Goal: Book appointment/travel/reservation

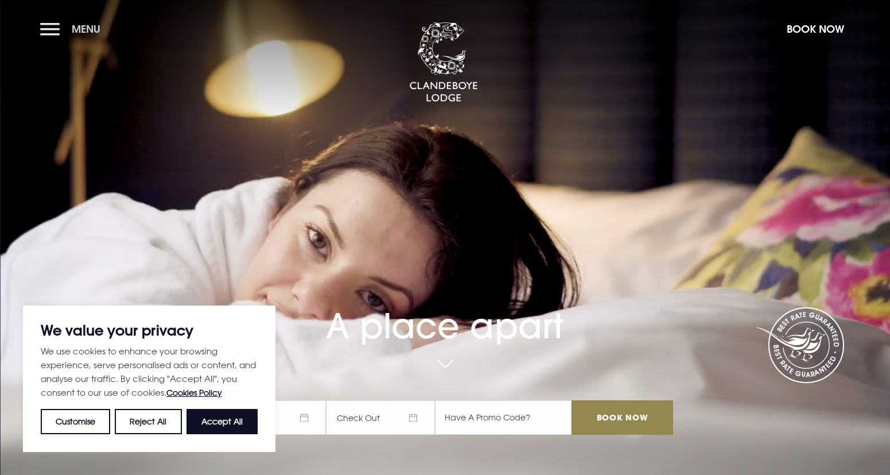
click at [60, 31] on button "Menu" at bounding box center [73, 29] width 66 height 25
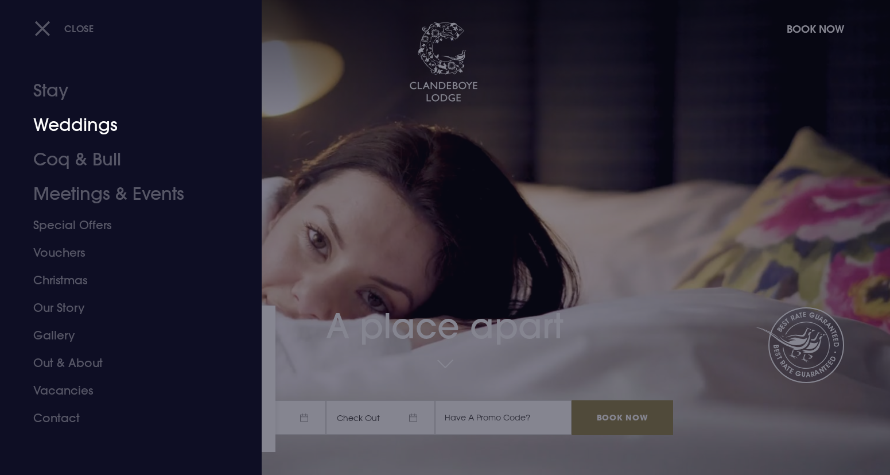
click at [89, 124] on link "Weddings" at bounding box center [123, 125] width 181 height 34
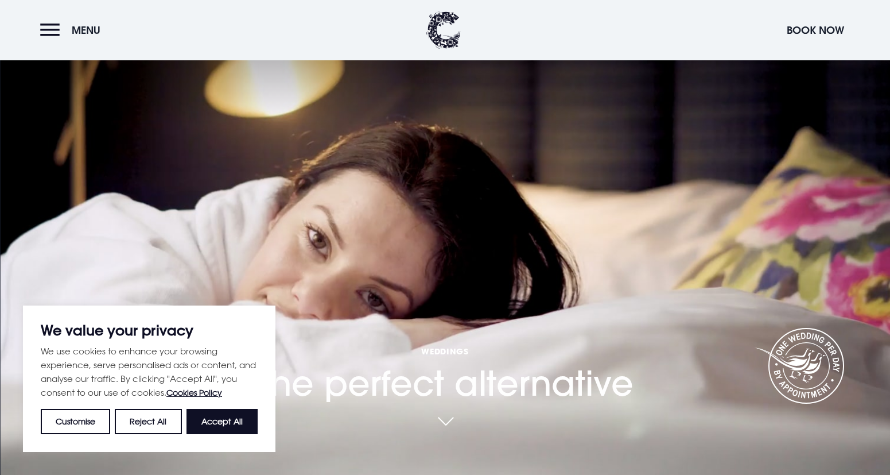
scroll to position [115, 0]
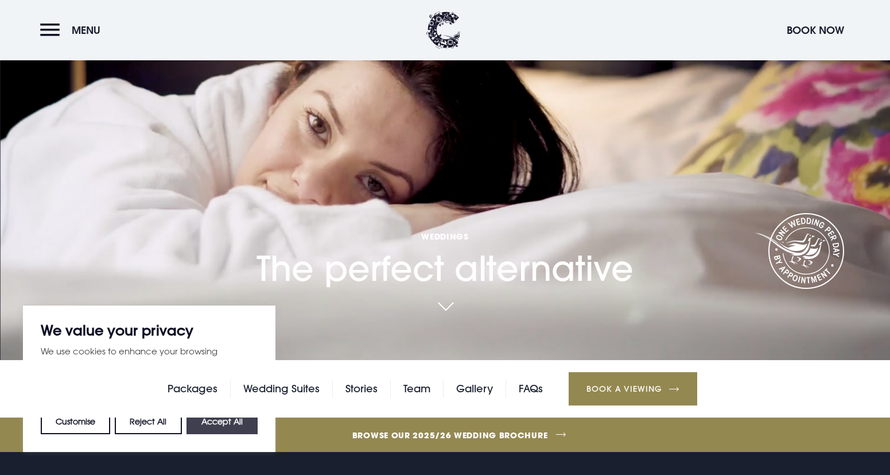
click at [248, 428] on button "Accept All" at bounding box center [222, 421] width 71 height 25
checkbox input "true"
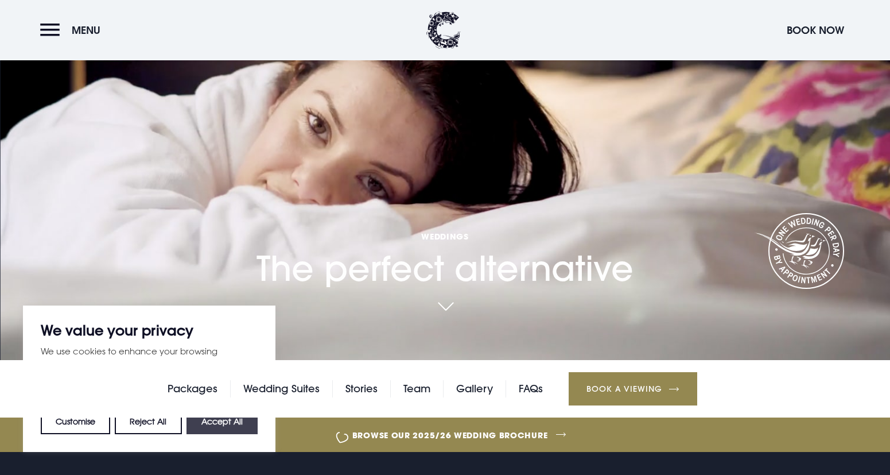
checkbox input "true"
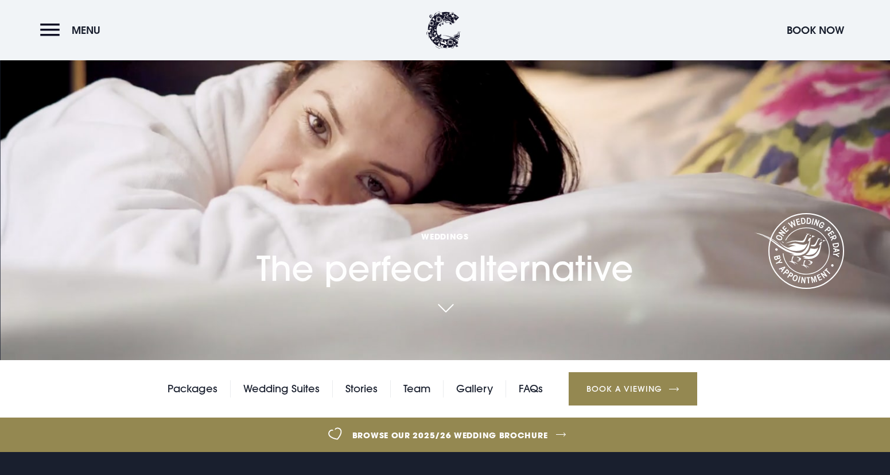
click at [448, 306] on link at bounding box center [445, 308] width 26 height 25
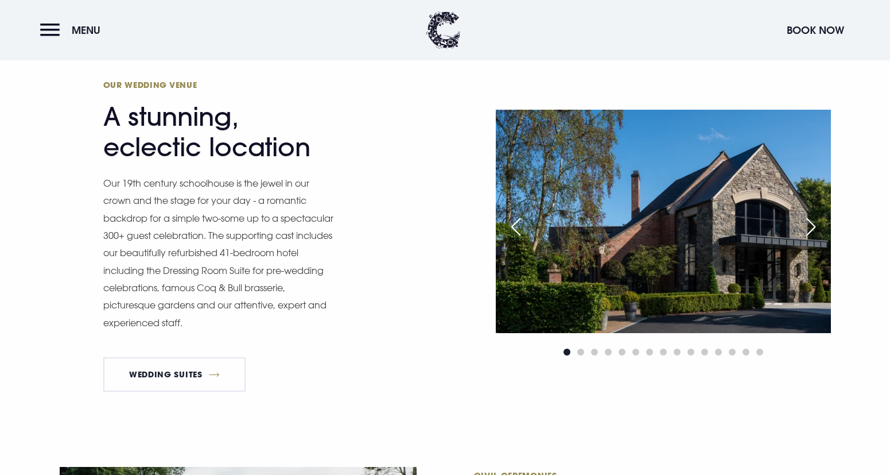
scroll to position [1307, 0]
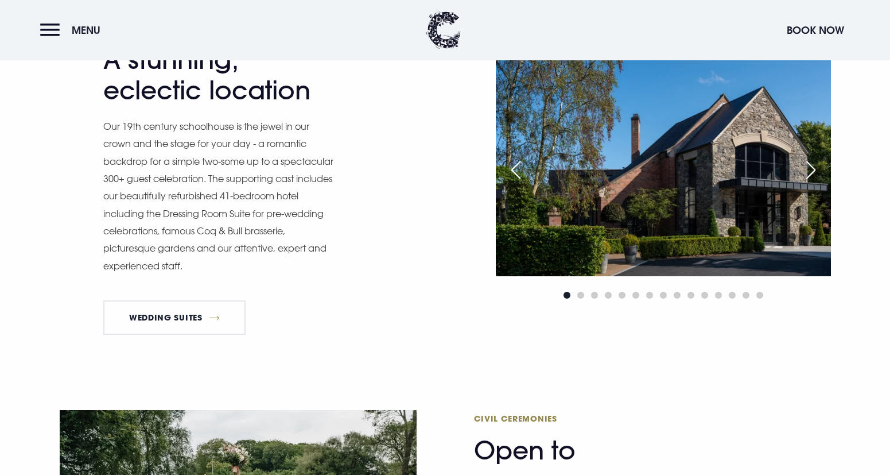
click at [809, 162] on div "Next slide" at bounding box center [811, 169] width 29 height 25
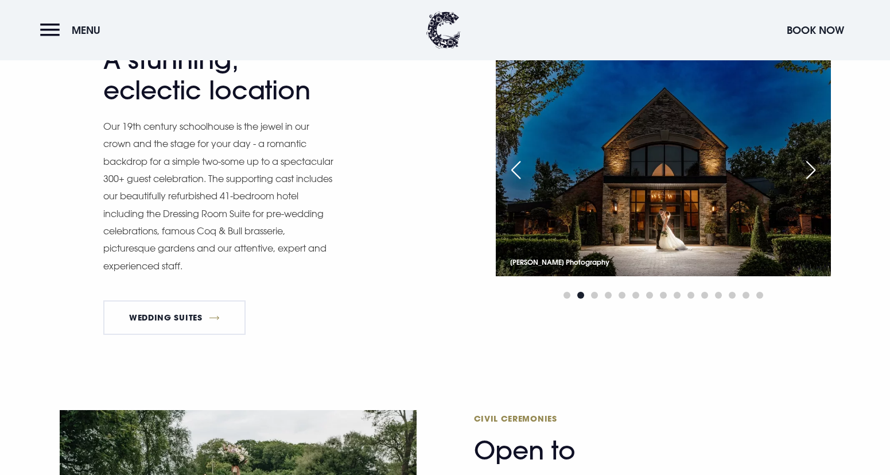
click at [813, 166] on div "Next slide" at bounding box center [811, 169] width 29 height 25
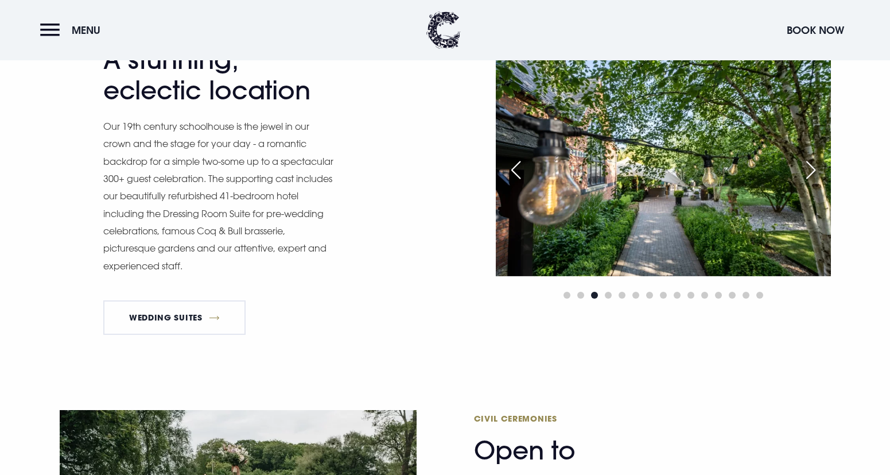
click at [813, 166] on div "Next slide" at bounding box center [811, 169] width 29 height 25
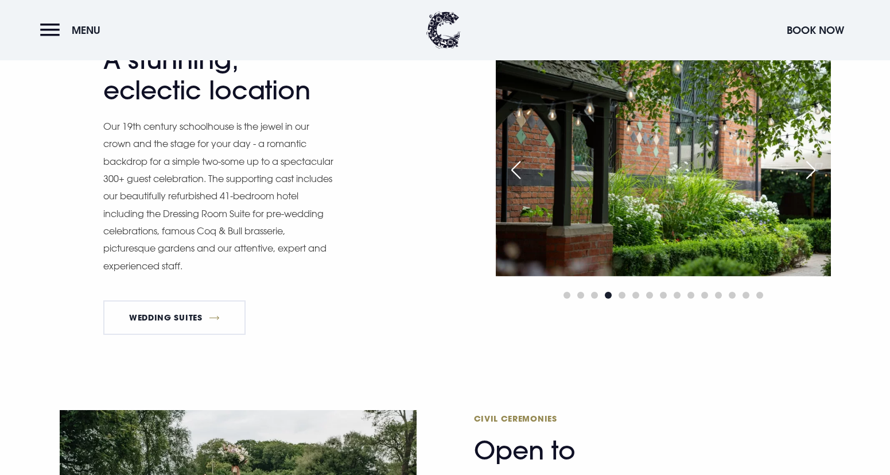
click at [813, 166] on div "Next slide" at bounding box center [811, 169] width 29 height 25
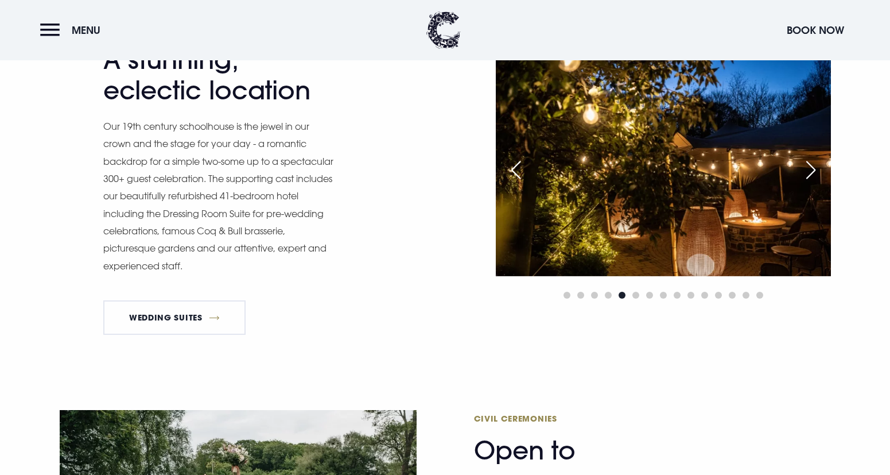
click at [813, 166] on div "Next slide" at bounding box center [811, 169] width 29 height 25
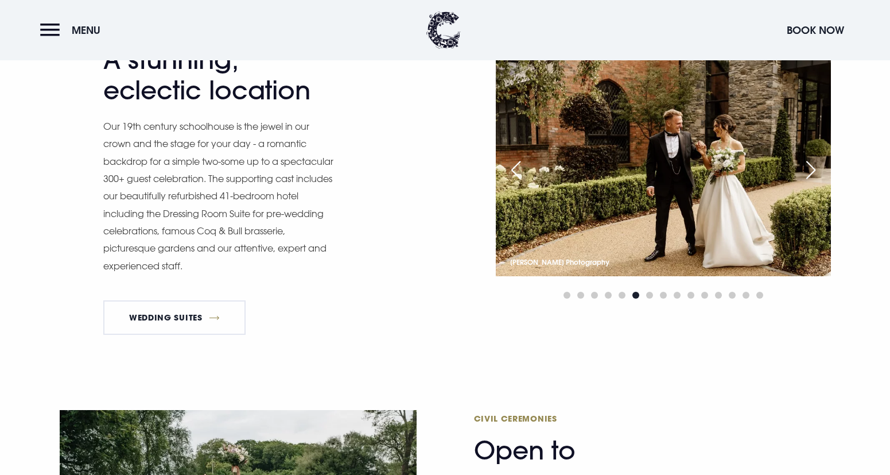
click at [813, 166] on div "Next slide" at bounding box center [811, 169] width 29 height 25
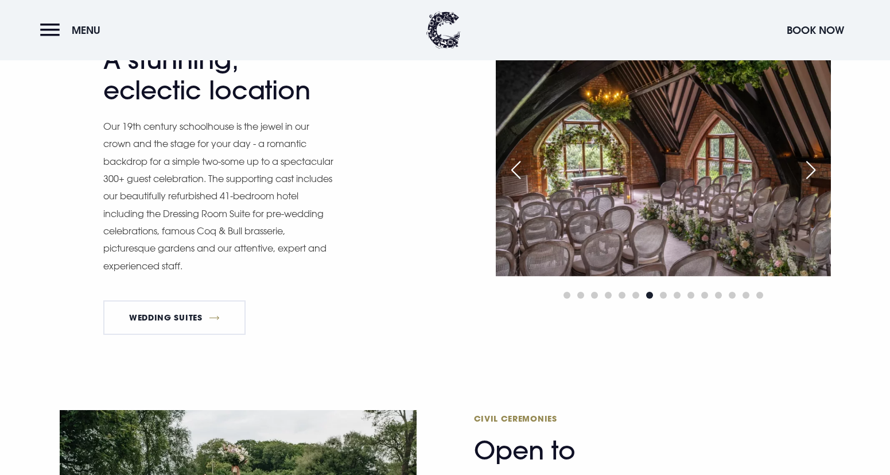
click at [813, 166] on div "Next slide" at bounding box center [811, 169] width 29 height 25
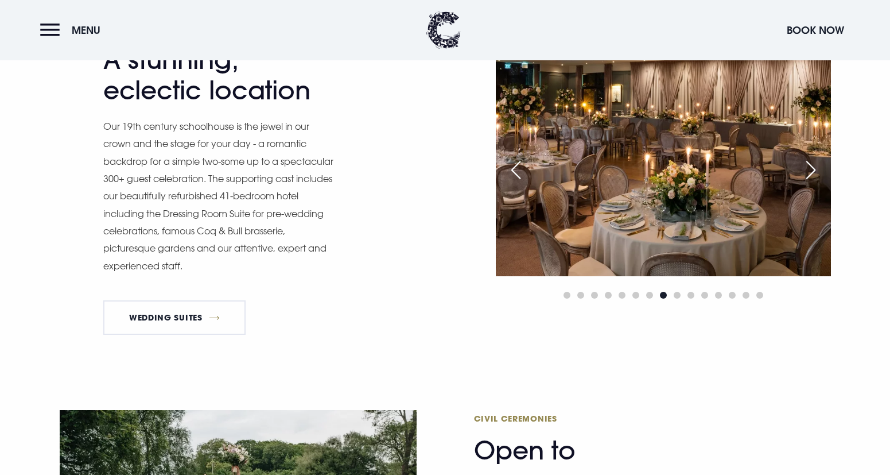
click at [813, 166] on div "Next slide" at bounding box center [811, 169] width 29 height 25
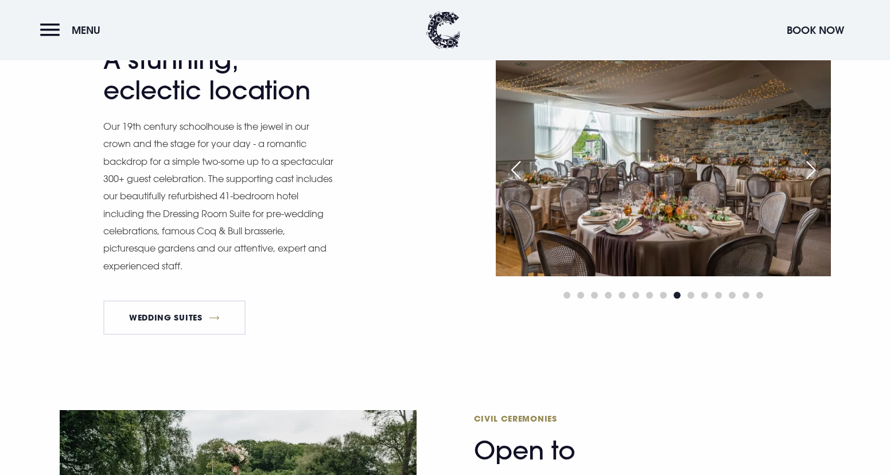
click at [813, 166] on div "Next slide" at bounding box center [811, 169] width 29 height 25
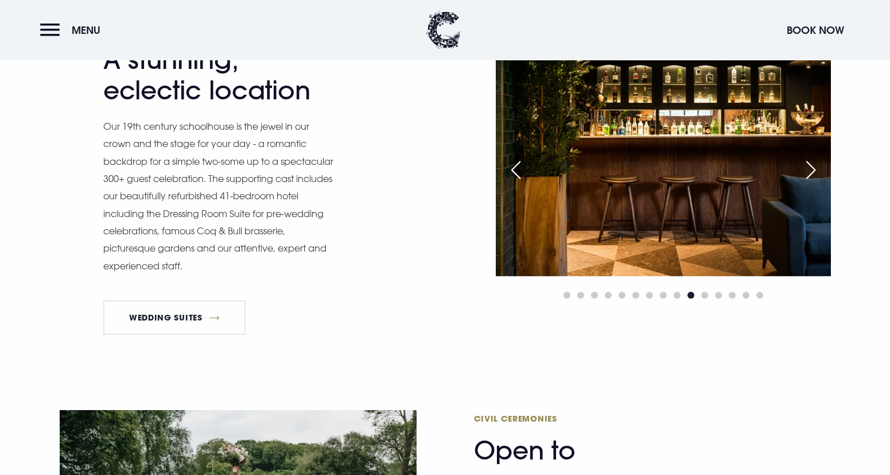
click at [813, 166] on div "Next slide" at bounding box center [811, 169] width 29 height 25
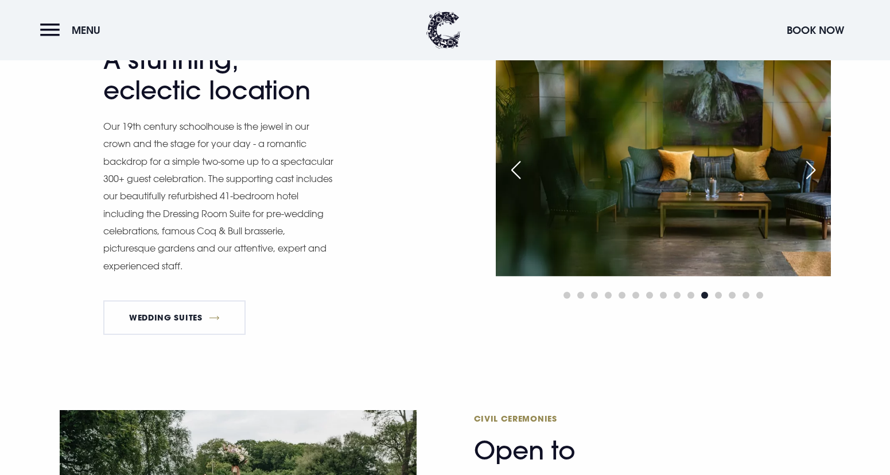
click at [813, 166] on div "Next slide" at bounding box center [811, 169] width 29 height 25
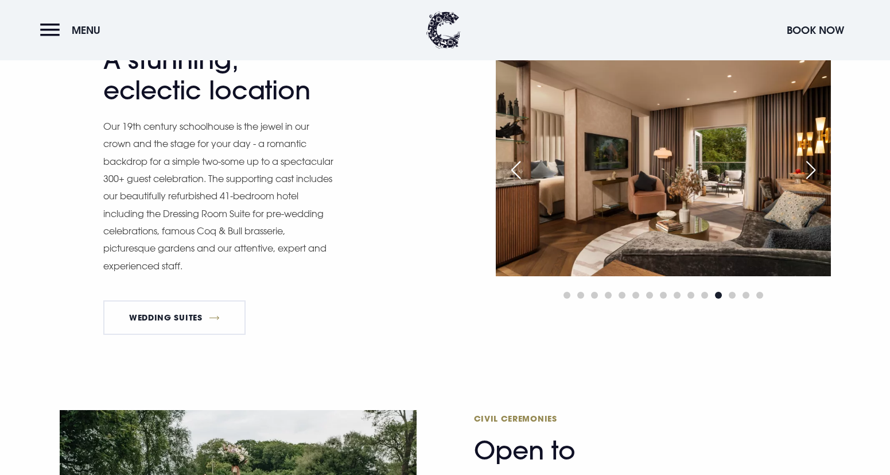
click at [813, 166] on div "Next slide" at bounding box center [811, 169] width 29 height 25
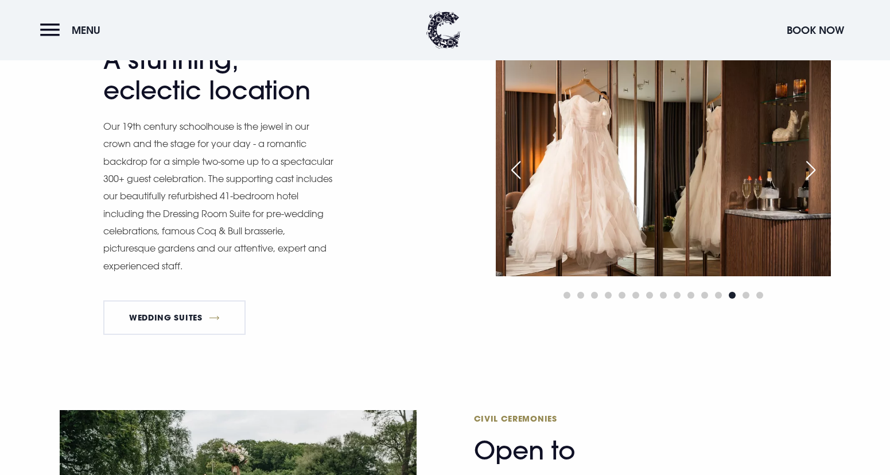
click at [813, 166] on div "Next slide" at bounding box center [811, 169] width 29 height 25
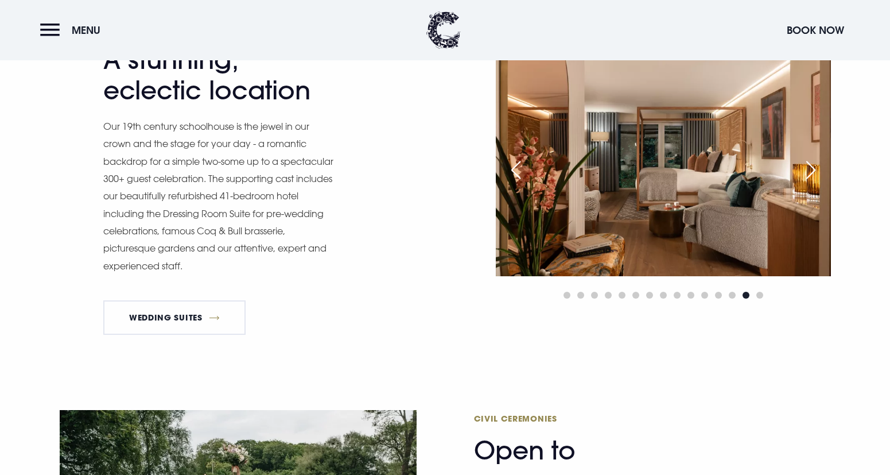
click at [813, 166] on div "Next slide" at bounding box center [811, 169] width 29 height 25
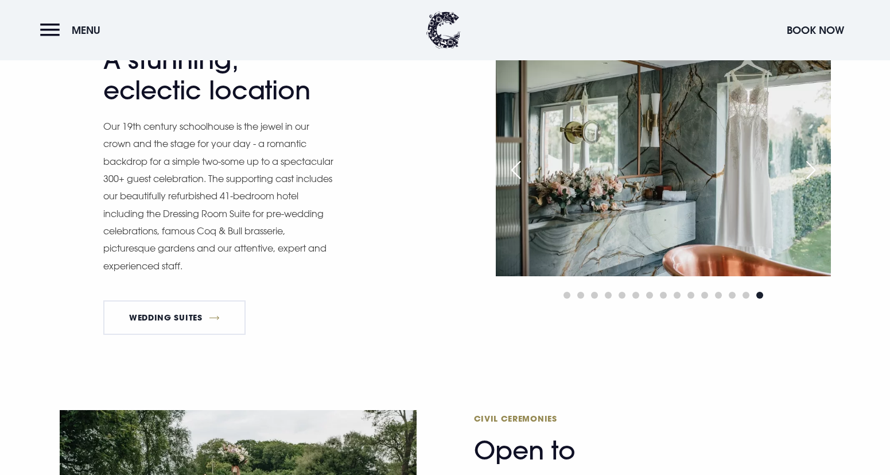
click at [813, 166] on div "Next slide" at bounding box center [811, 169] width 29 height 25
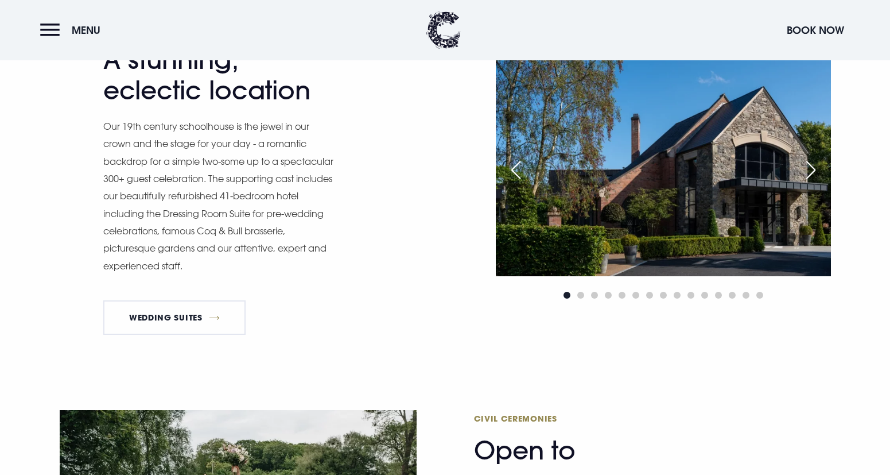
click at [813, 166] on div "Next slide" at bounding box center [811, 169] width 29 height 25
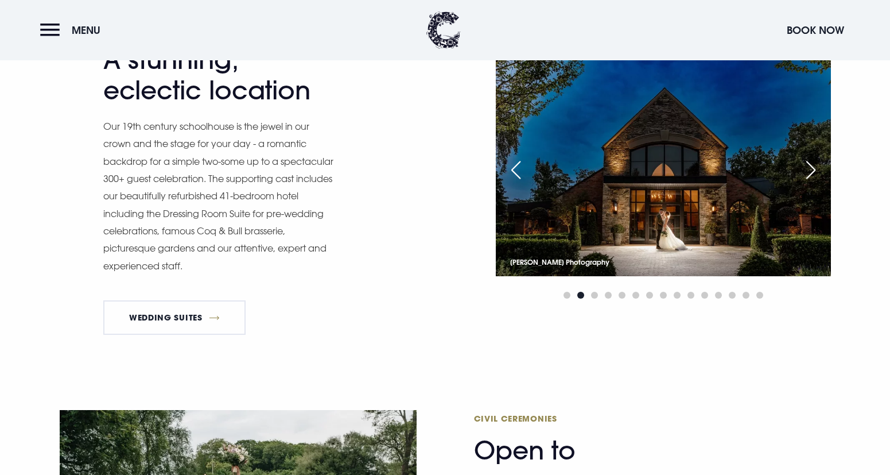
click at [813, 166] on div "Next slide" at bounding box center [811, 169] width 29 height 25
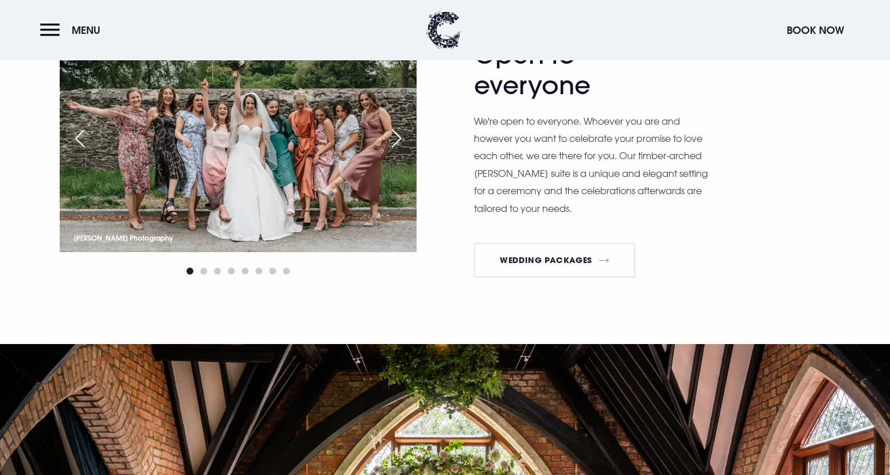
scroll to position [1709, 0]
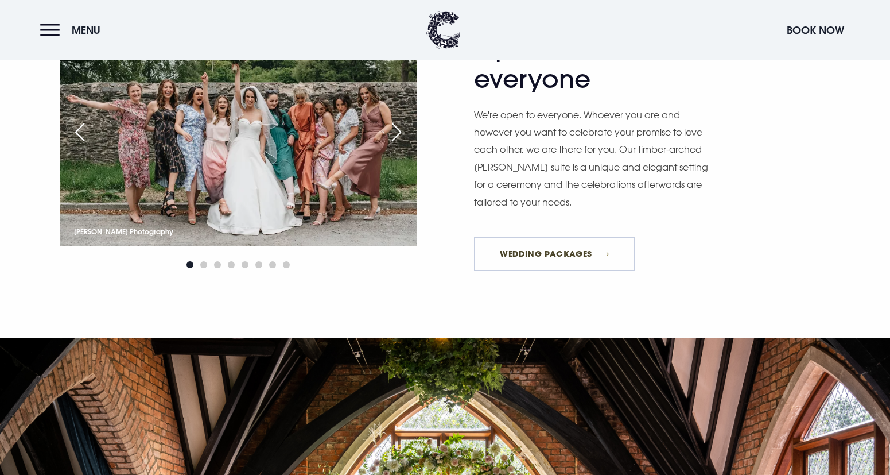
click at [514, 249] on link "Wedding Packages" at bounding box center [555, 253] width 162 height 34
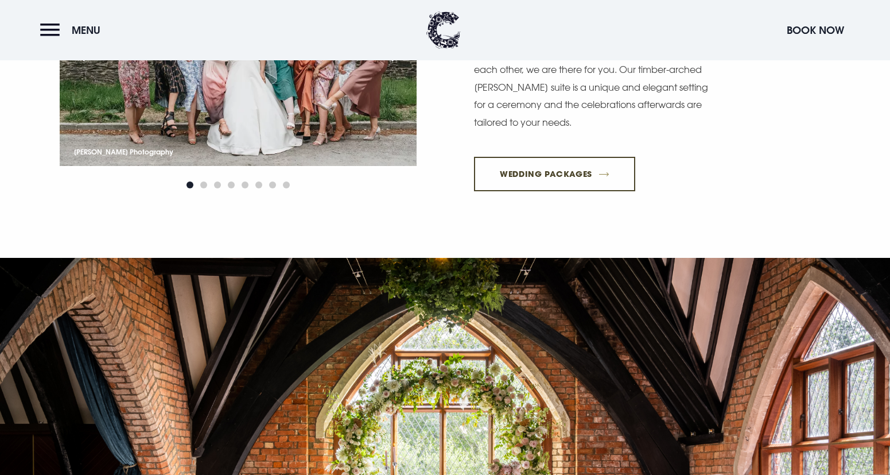
scroll to position [1996, 0]
